Goal: Information Seeking & Learning: Learn about a topic

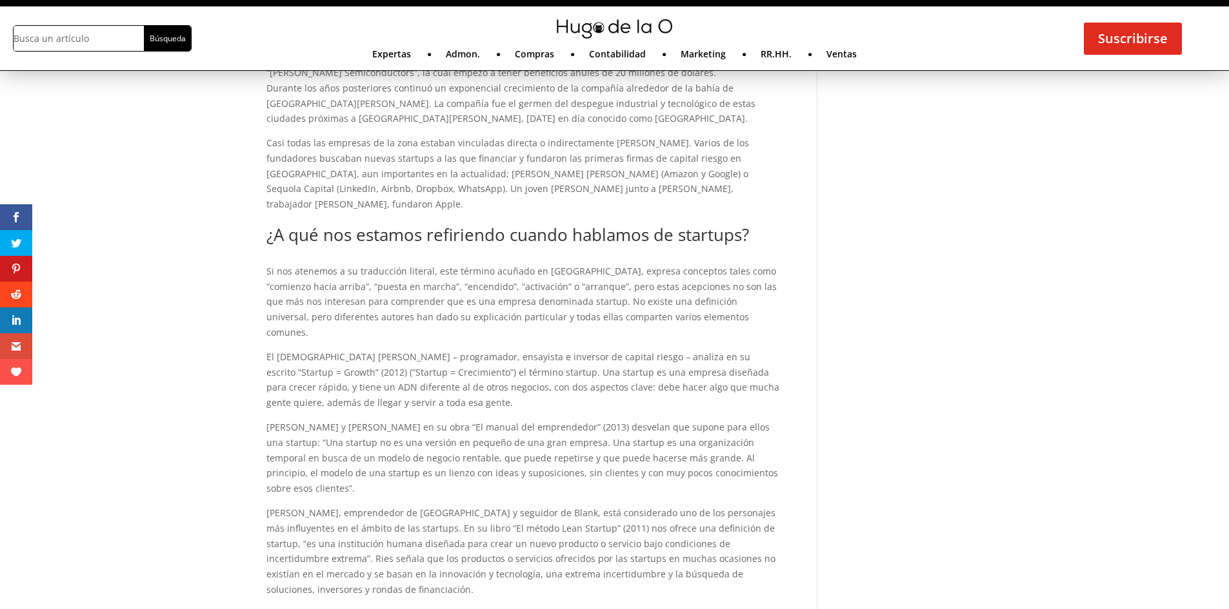
scroll to position [1143, 0]
click at [484, 350] on p "El [DEMOGRAPHIC_DATA] [PERSON_NAME] – programador, ensayista e inversor de capi…" at bounding box center [522, 385] width 513 height 70
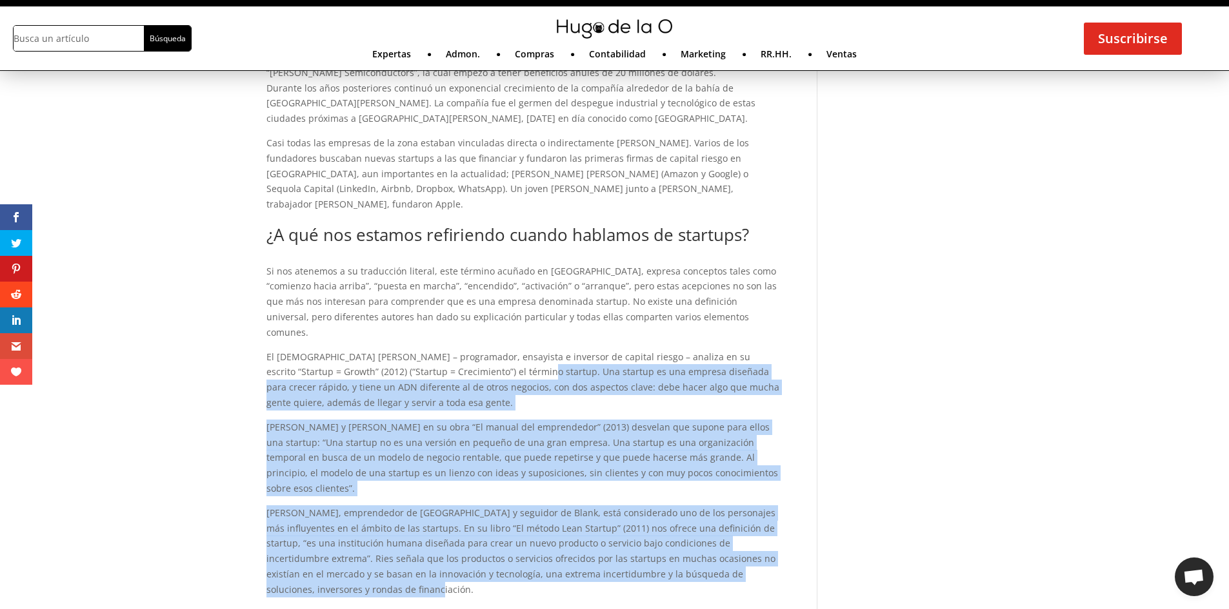
drag, startPoint x: 480, startPoint y: 313, endPoint x: 753, endPoint y: 510, distance: 335.8
click at [753, 510] on div "Si nos atenemos a su traducción literal, este término acuñado en [GEOGRAPHIC_DA…" at bounding box center [522, 431] width 513 height 334
copy div "Lor ipsumdo si ame consect adipisci elit seddoe tempor, i utlab et DOL magnaali…"
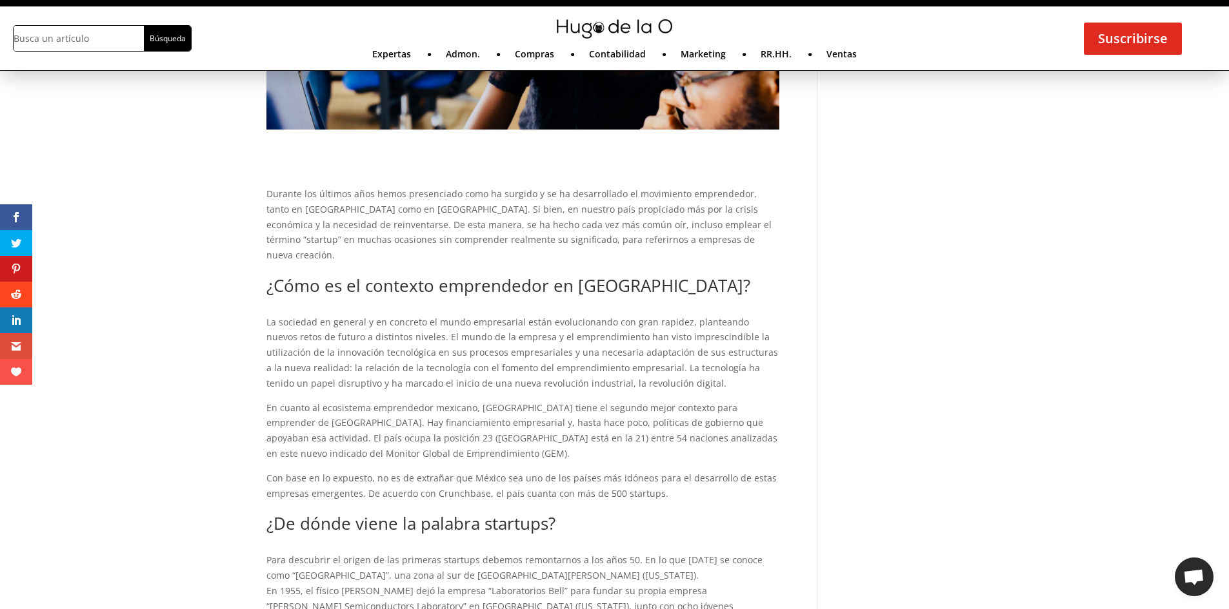
scroll to position [0, 0]
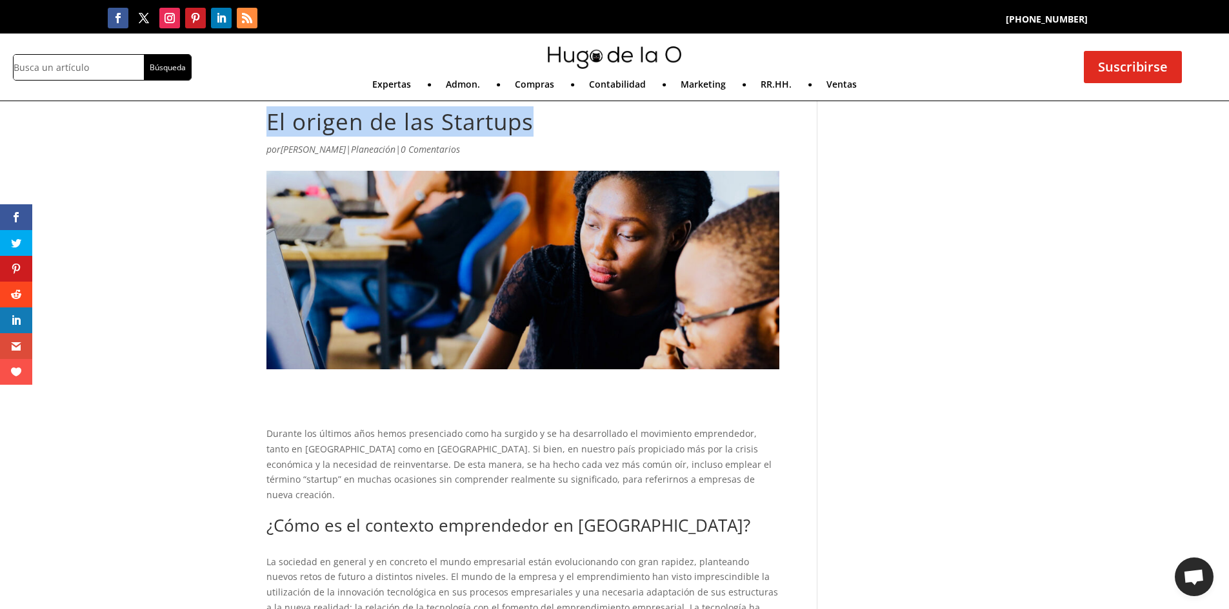
drag, startPoint x: 560, startPoint y: 130, endPoint x: 242, endPoint y: 134, distance: 318.0
copy h1 "El origen de las Startups"
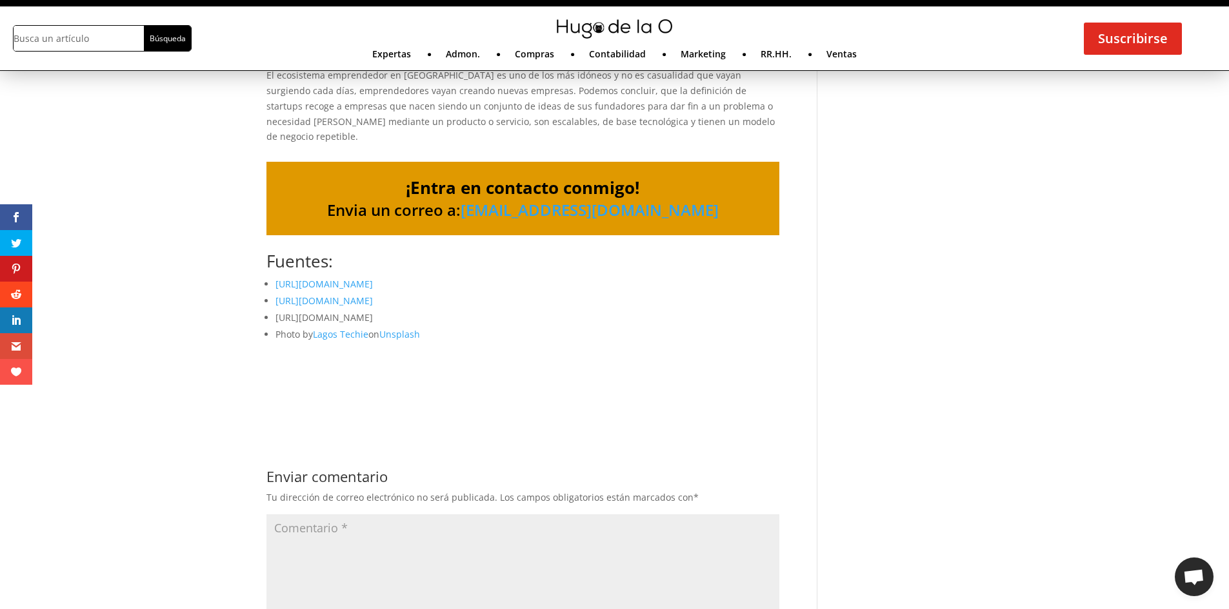
scroll to position [1806, 0]
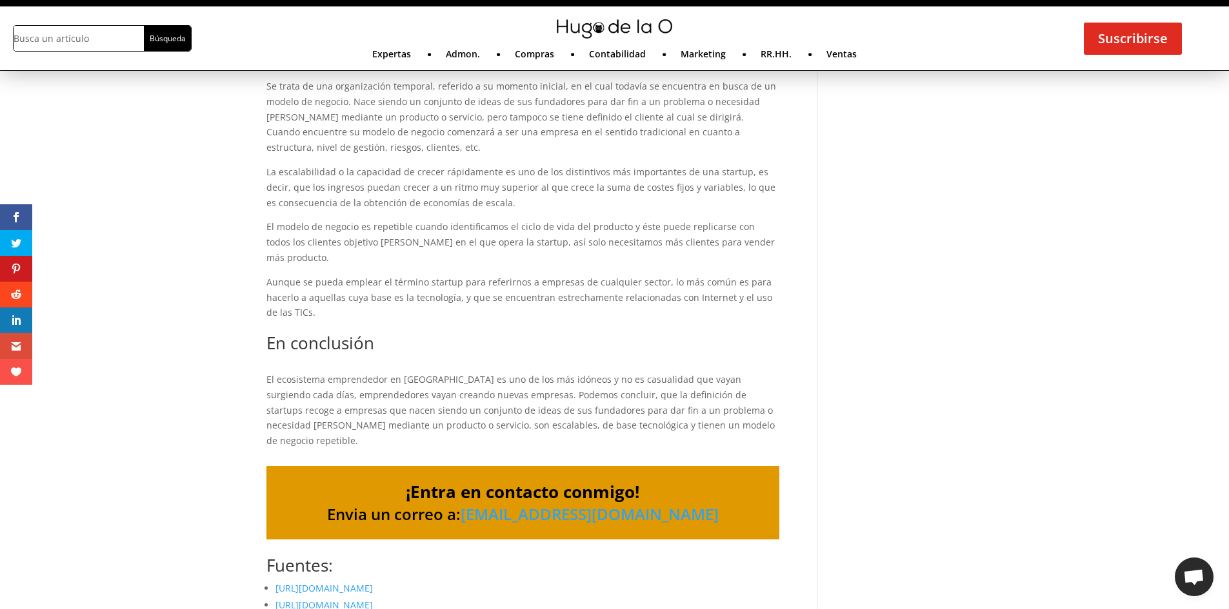
scroll to position [1788, 0]
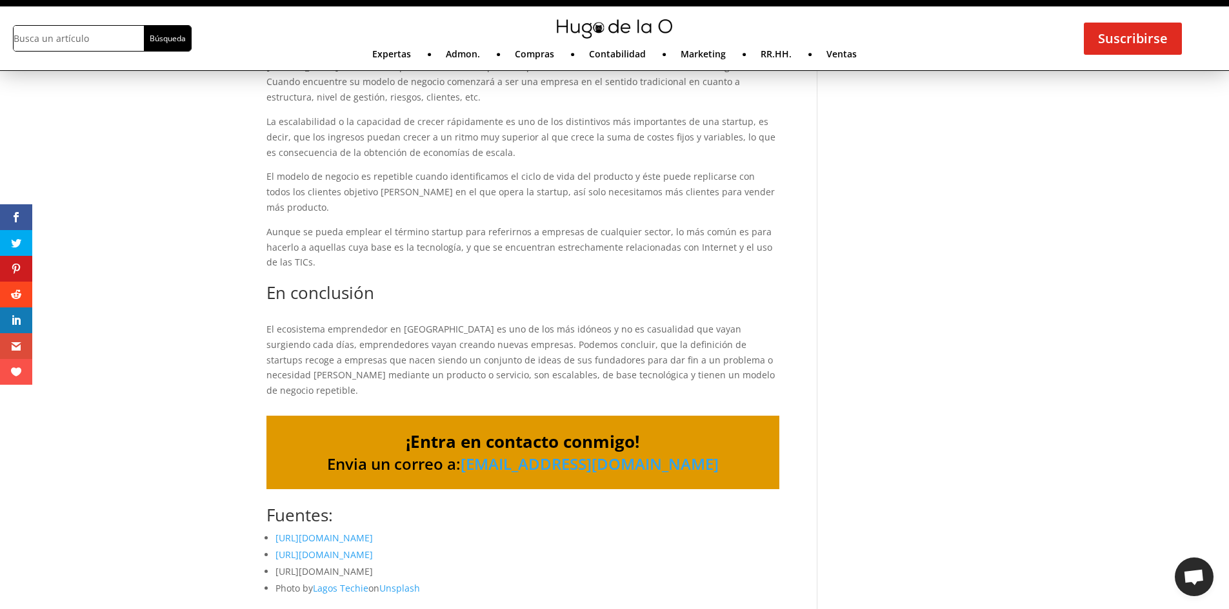
click at [361, 532] on link "[URL][DOMAIN_NAME]" at bounding box center [323, 538] width 97 height 12
